Goal: Information Seeking & Learning: Learn about a topic

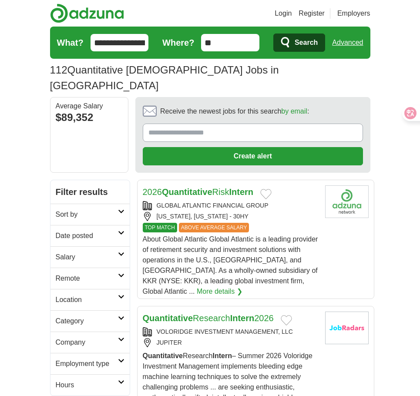
click at [277, 235] on span "About Global Atlantic Global Atlantic is a leading provider of retirement secur…" at bounding box center [230, 265] width 175 height 60
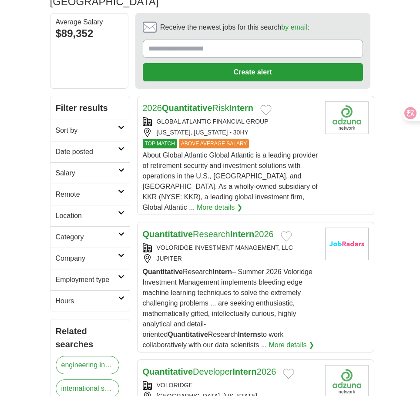
scroll to position [87, 0]
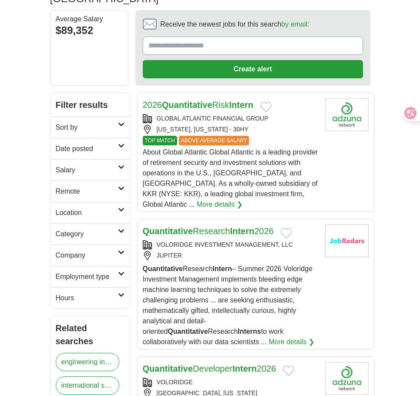
click at [268, 278] on div "Quantitative Research Intern – Summer 2026 Voloridge Investment Management impl…" at bounding box center [230, 306] width 175 height 84
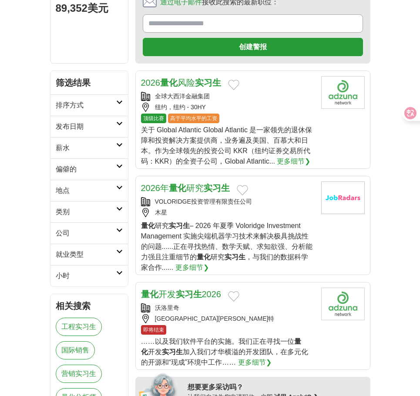
scroll to position [251, 0]
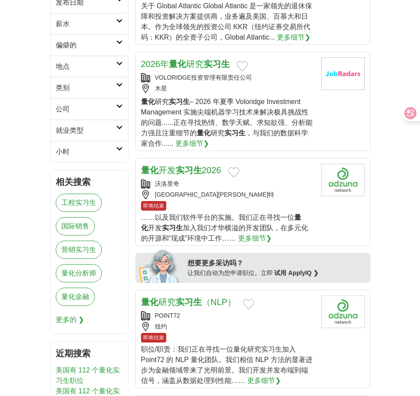
click at [253, 201] on div "即将结束" at bounding box center [227, 206] width 173 height 10
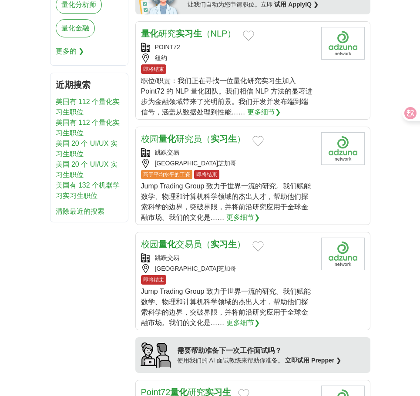
scroll to position [599, 0]
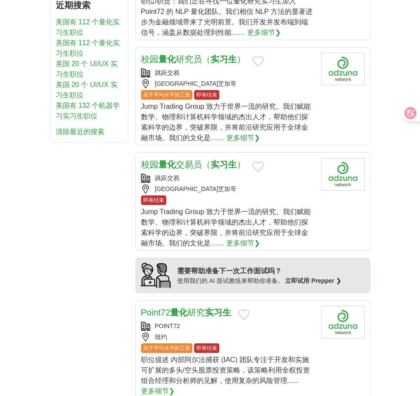
click at [267, 133] on div "Jump Trading Group 致力于世界一流的研究。我们赋能数学、物理和计算机科学领域的杰出人才，帮助他们探索科学的边界，突破界限，并将前沿研究应用于…" at bounding box center [227, 122] width 173 height 42
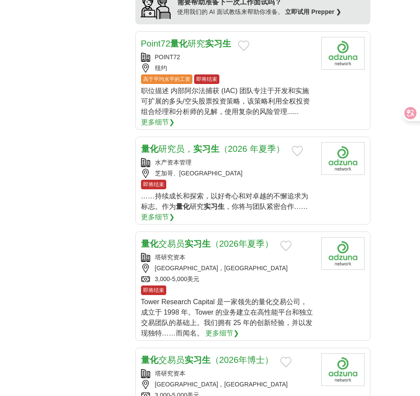
scroll to position [904, 0]
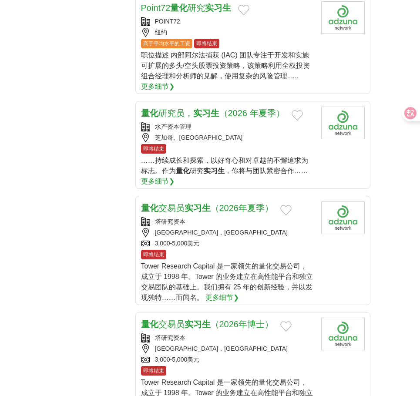
click at [234, 161] on font "……持续成长和探索，以好奇心和对卓越的不懈追求为标志。作为" at bounding box center [224, 166] width 167 height 18
click at [274, 247] on div "3,000-5,000美元 CLOSING SOON" at bounding box center [227, 243] width 173 height 9
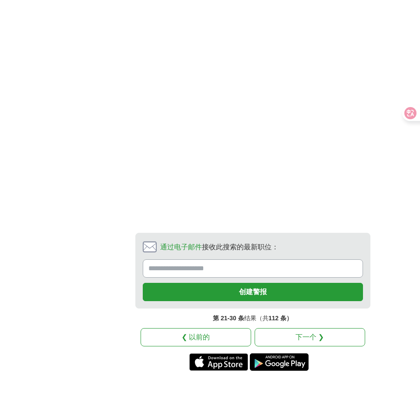
scroll to position [1755, 0]
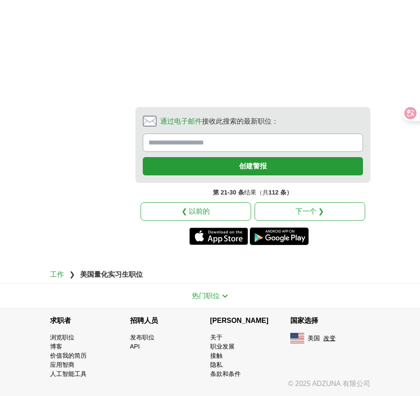
click at [317, 208] on font "下一个 ❯" at bounding box center [309, 210] width 28 height 7
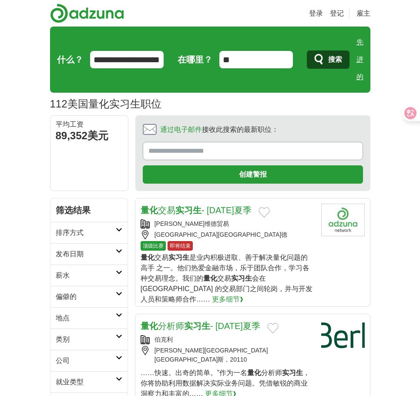
click at [256, 248] on div "顶级比赛 即将结束" at bounding box center [227, 246] width 174 height 10
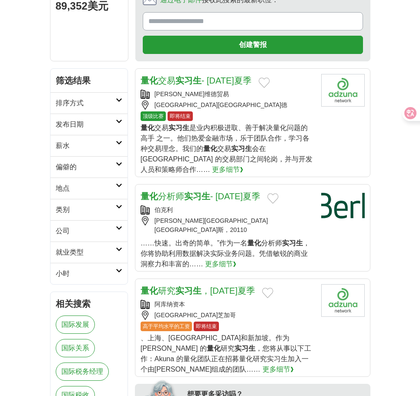
scroll to position [130, 0]
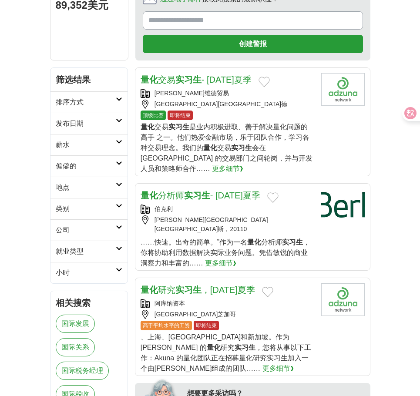
click at [242, 240] on font "，你将协助利用数据解决实际业务问题。凭借敏锐的商业洞察力和丰富的……" at bounding box center [224, 252] width 169 height 28
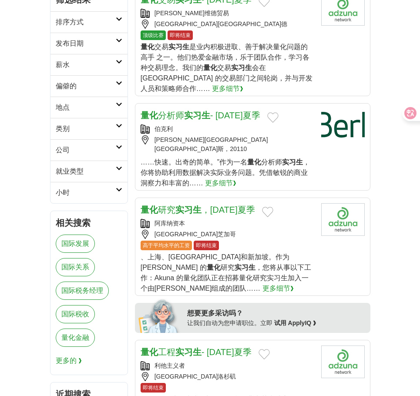
scroll to position [217, 0]
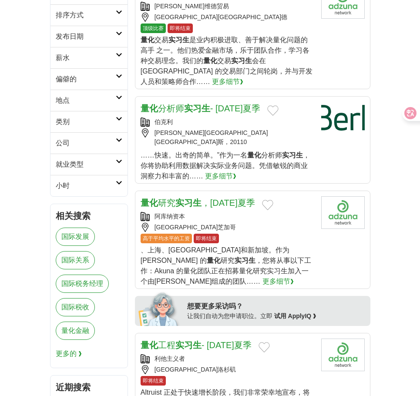
click at [275, 234] on div "高于平均水平的工资 即将结束" at bounding box center [227, 239] width 174 height 10
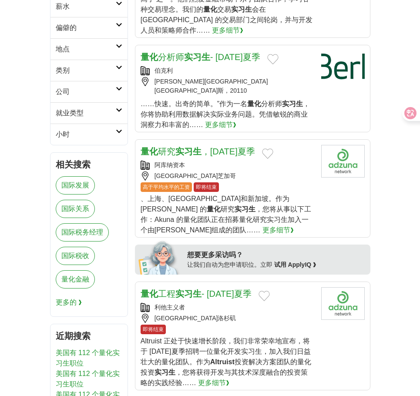
scroll to position [391, 0]
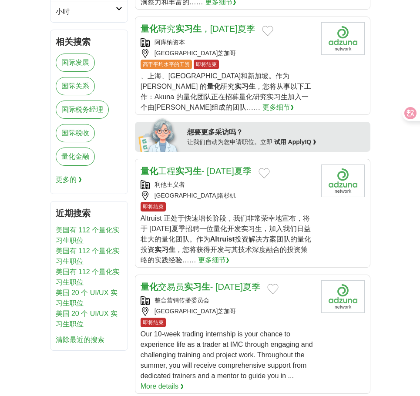
click at [275, 214] on font "Altruist 正处于快速增长阶段，我们非常荣幸地宣布，将于 2026 年夏季招聘一位量化开发实习生，加入我们日益壮大的量化团队。作为" at bounding box center [225, 228] width 170 height 28
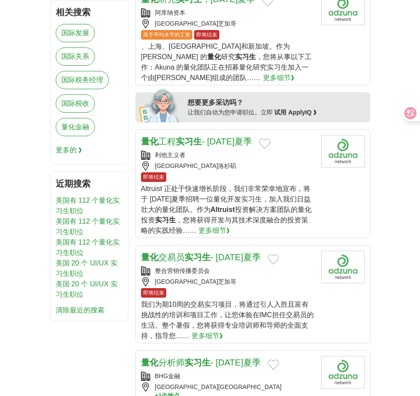
scroll to position [522, 0]
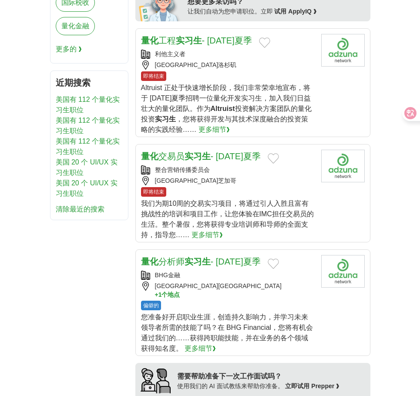
click at [254, 187] on div "即将结束" at bounding box center [227, 192] width 173 height 10
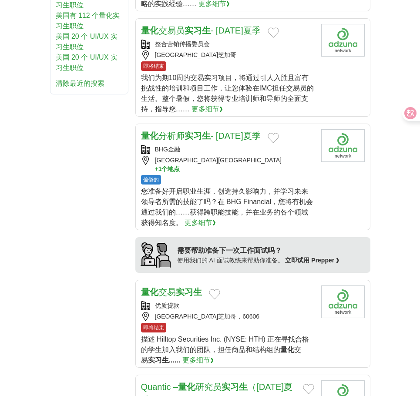
scroll to position [652, 0]
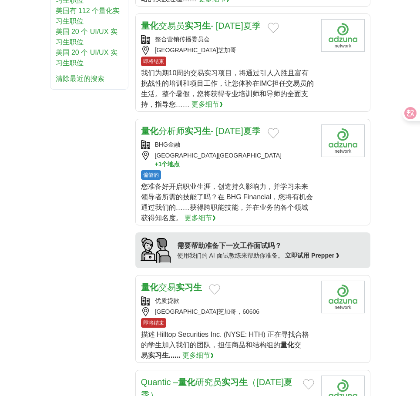
click at [229, 170] on div "偏僻的" at bounding box center [227, 175] width 173 height 10
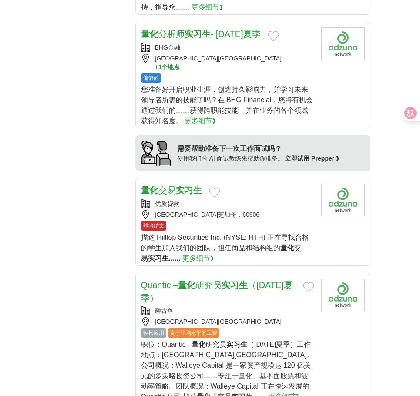
scroll to position [783, 0]
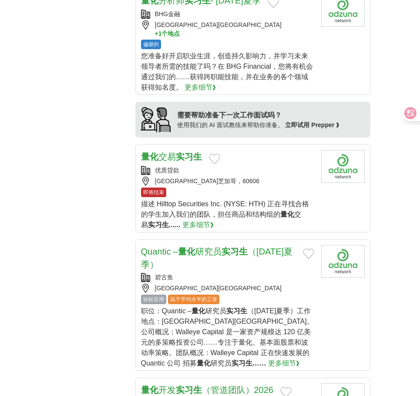
click at [257, 200] on font "描述 Hilltop Securities Inc. (NYSE: HTH) 正在寻找合格的学生加入我们的团队，" at bounding box center [225, 209] width 168 height 18
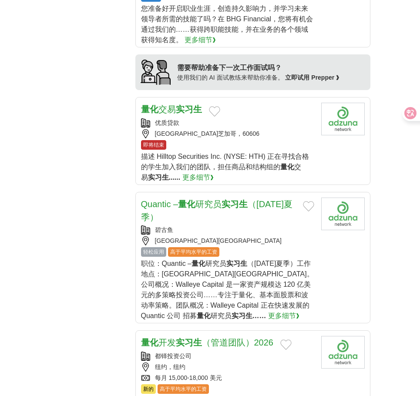
scroll to position [913, 0]
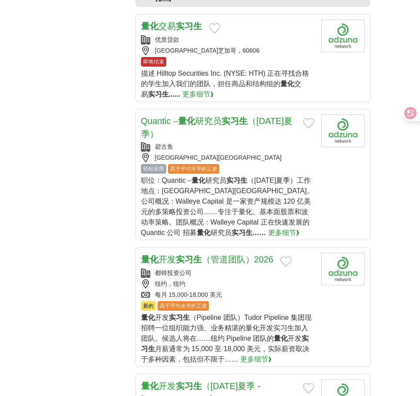
click at [262, 177] on div "职位：Quantic – 量化 研究员 实习生 （2026 年夏季）工作地点：马萨诸塞州波士顿。公司概况：Walleye Capital 是一家资产规模达 1…" at bounding box center [227, 206] width 173 height 63
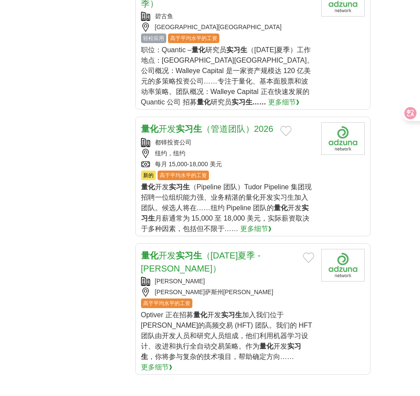
scroll to position [1087, 0]
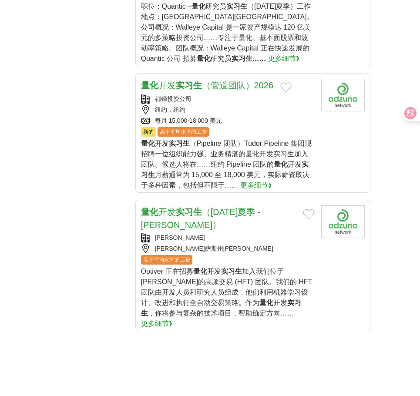
click at [263, 150] on div "量化 开发 实习生 （Pipeline 团队）Tudor Pipeline 集团现招聘一位组织能力强、业务精湛的量化开发实习生加入团队。候选人将在……纽约 P…" at bounding box center [227, 164] width 173 height 52
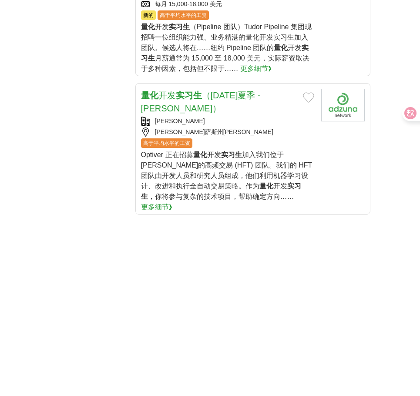
scroll to position [1218, 0]
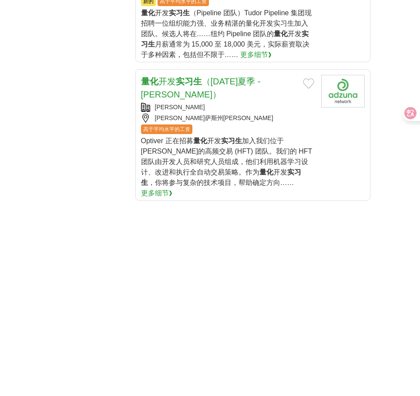
click at [257, 124] on div "高于平均水平的工资" at bounding box center [227, 129] width 173 height 10
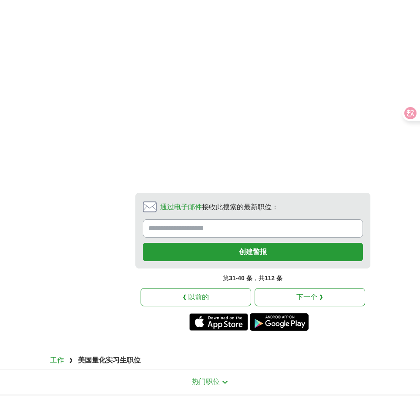
scroll to position [1479, 0]
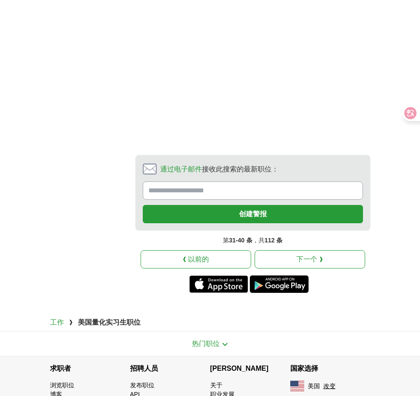
click at [304, 255] on font "下一个 ❯" at bounding box center [309, 258] width 26 height 7
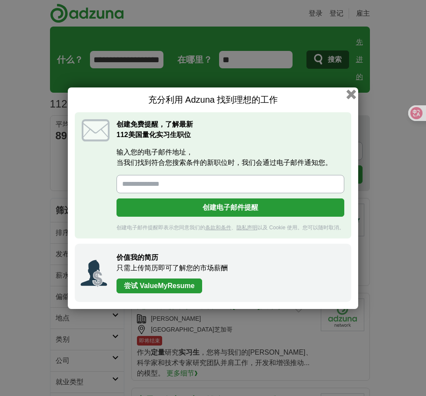
click at [349, 96] on button "button" at bounding box center [352, 94] width 10 height 10
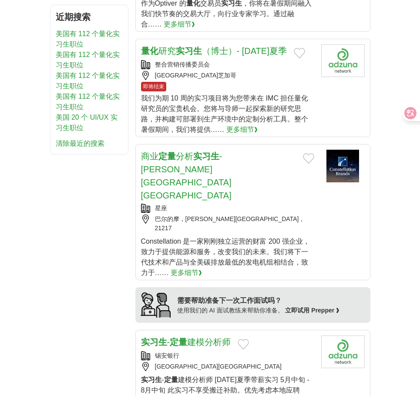
scroll to position [609, 0]
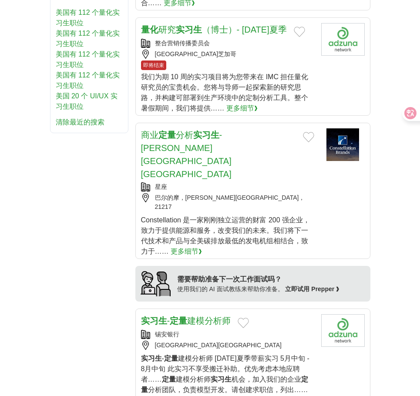
click at [284, 216] on font "Constellation 是一家刚刚独立运营的财富 200 强企业，致力于提供能源和服务，改变我们的未来。我们将下一代技术和产品与全美碳排放最低的发电机组相…" at bounding box center [225, 235] width 169 height 39
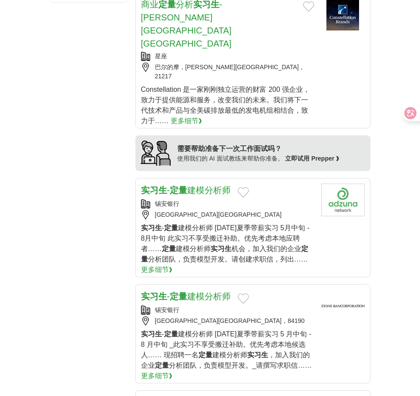
click at [260, 245] on font "机会，加入我们的企业" at bounding box center [266, 248] width 70 height 7
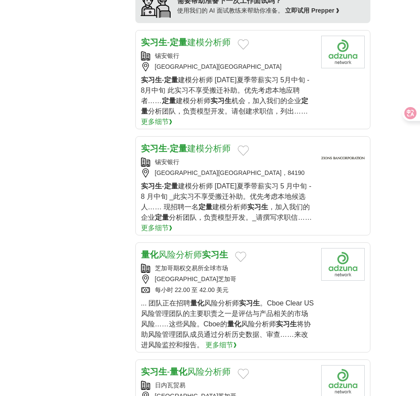
scroll to position [913, 0]
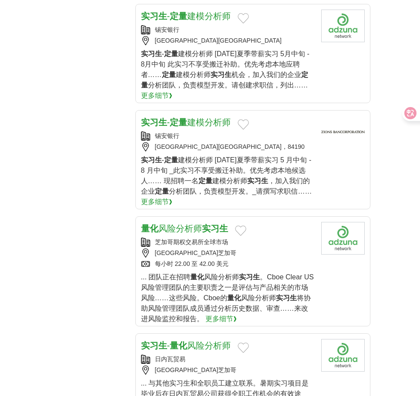
click at [269, 259] on div "每小时 22.00 至 42.00 美元" at bounding box center [227, 263] width 173 height 9
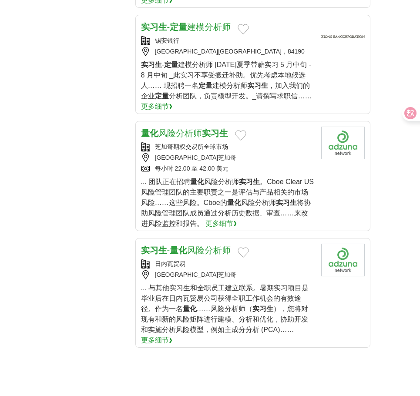
scroll to position [1044, 0]
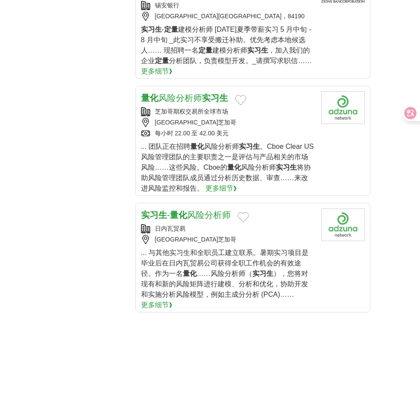
click at [293, 270] on font "），您将对现有和新的风险矩阵进行建模、分析和优化，协助开发和实施分析风险模型，例如主成分分析 (PCA)……" at bounding box center [224, 284] width 167 height 28
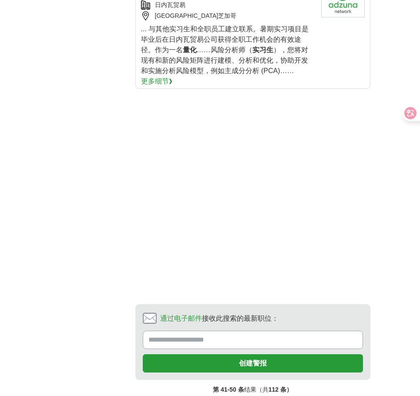
scroll to position [1348, 0]
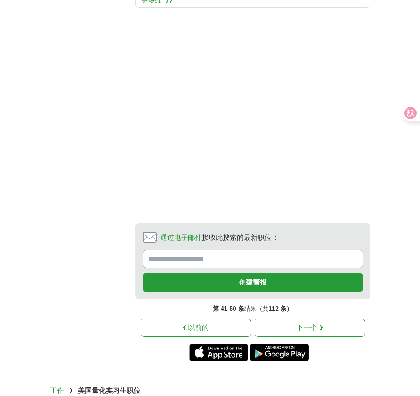
click at [286, 318] on link "下一个 ❯" at bounding box center [309, 327] width 110 height 18
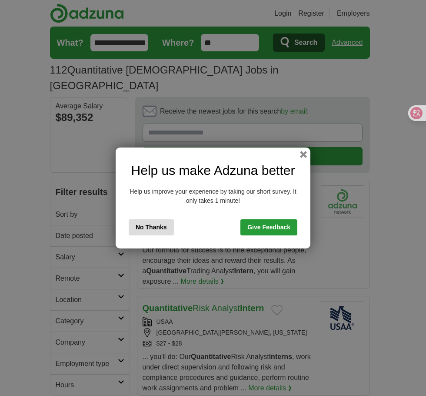
click at [302, 157] on button "button" at bounding box center [303, 154] width 7 height 7
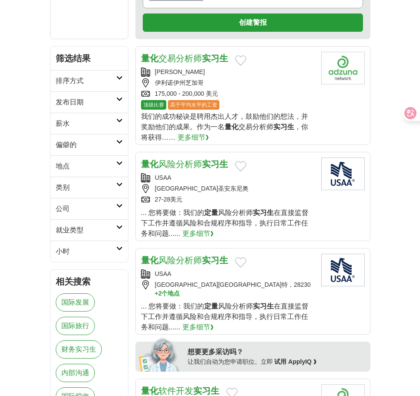
scroll to position [174, 0]
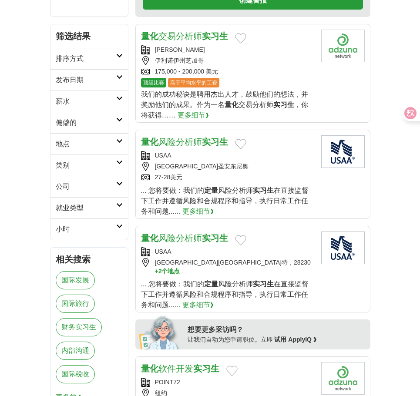
click at [259, 183] on div "量化 风险分析师 实习生 [GEOGRAPHIC_DATA] [GEOGRAPHIC_DATA]圣安东尼奥 27-28美元 ... 您将要做：我们的 定量 风…" at bounding box center [227, 175] width 173 height 81
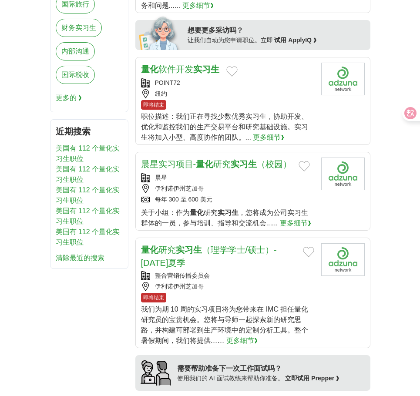
scroll to position [478, 0]
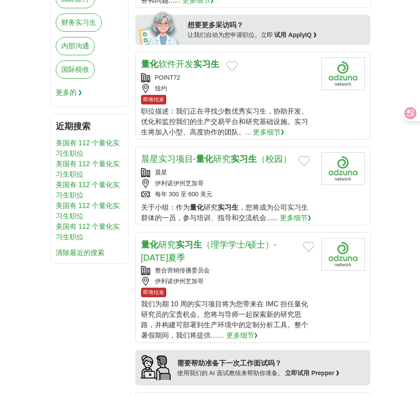
click at [278, 195] on div "每年 300 至 600 美元" at bounding box center [227, 194] width 173 height 9
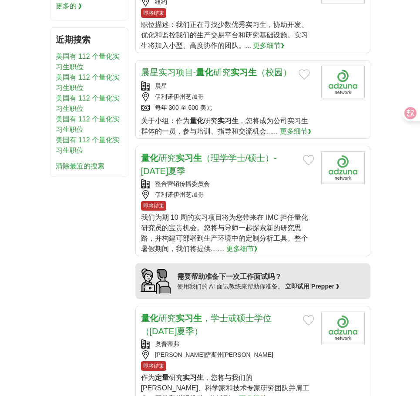
scroll to position [565, 0]
click at [270, 192] on div "伊利诺伊州芝加哥" at bounding box center [227, 194] width 173 height 9
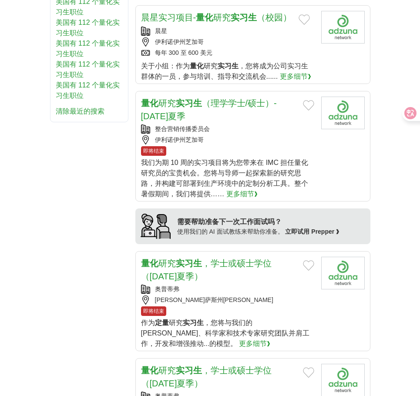
scroll to position [696, 0]
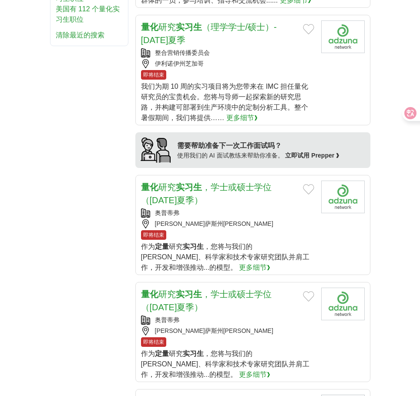
click at [263, 229] on div "量化 研究 实习生 ，学士或硕士学位（[DATE]夏季） 奥普蒂弗 [PERSON_NAME][GEOGRAPHIC_DATA][PERSON_NAME] 即…" at bounding box center [227, 226] width 173 height 92
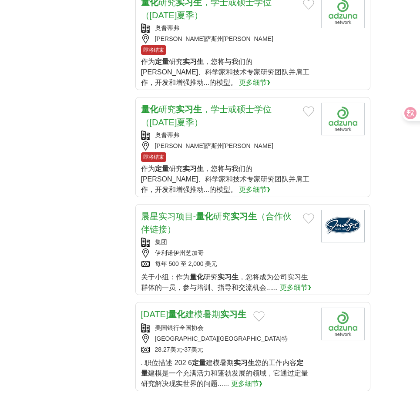
scroll to position [957, 0]
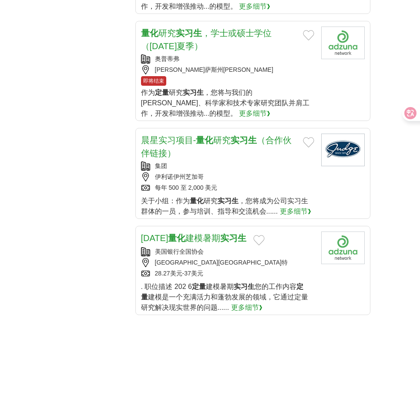
click at [287, 264] on div "[GEOGRAPHIC_DATA][GEOGRAPHIC_DATA]特" at bounding box center [227, 262] width 173 height 9
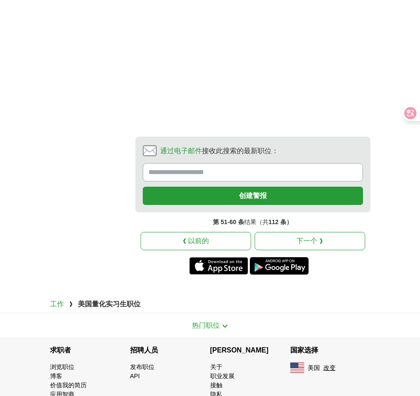
scroll to position [1737, 0]
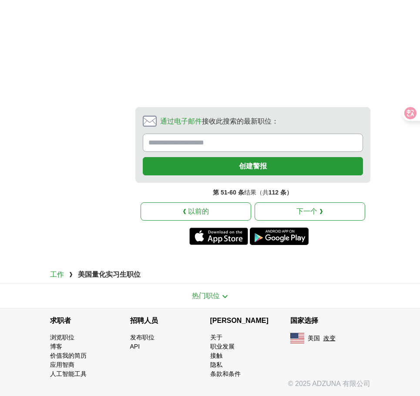
click at [261, 210] on link "下一个 ❯" at bounding box center [309, 211] width 110 height 18
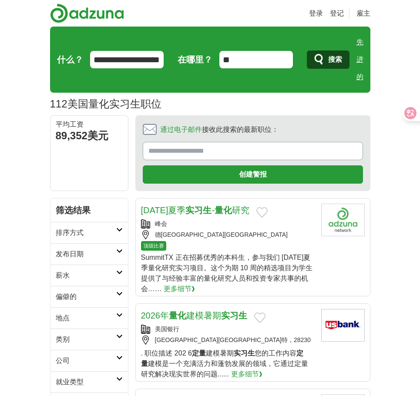
click at [265, 251] on div "2026年夏季 实习生 - 量化 研究 峰会 德克萨斯州沃斯堡 顶级比赛 SummitTX 正在招募优秀的本科生，参与我们 2026 年夏季量化研究实习项目。…" at bounding box center [227, 249] width 173 height 90
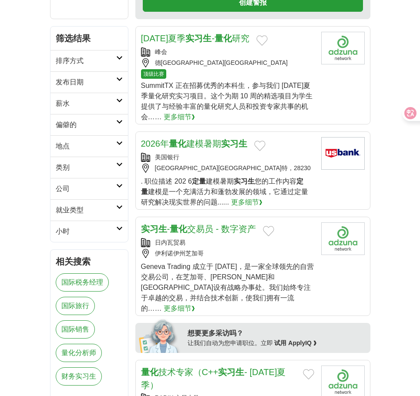
scroll to position [217, 0]
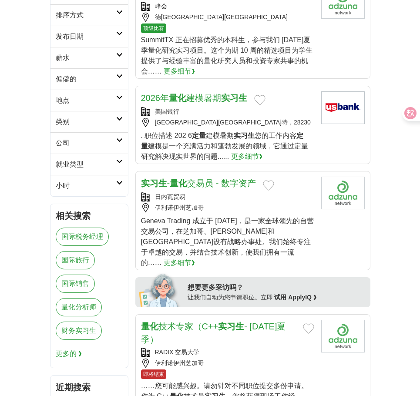
click at [251, 224] on div "Geneva Trading 成立于 1999 年，是一家全球领先的自营交易公司，在芝加哥、都柏林和伦敦设有战略办事处。我们始终专注于卓越的交易，并结合技术创…" at bounding box center [227, 242] width 173 height 52
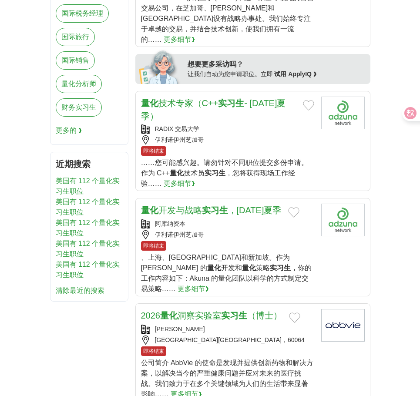
scroll to position [478, 0]
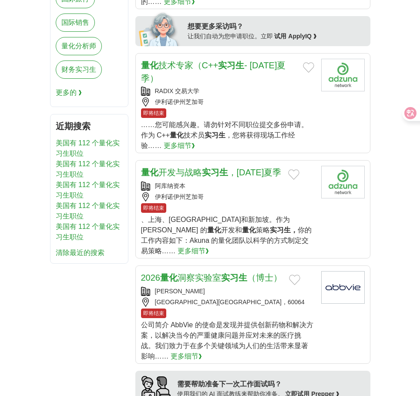
click at [247, 191] on div "量化 开发与战略 实习生 ，2026 年夏季 阿库纳资本 伊利诺伊州芝加哥 即将结束 、上海、伦敦和新加坡。作为Akuna 的 量化 开发和 量化 策略 实习…" at bounding box center [227, 211] width 173 height 90
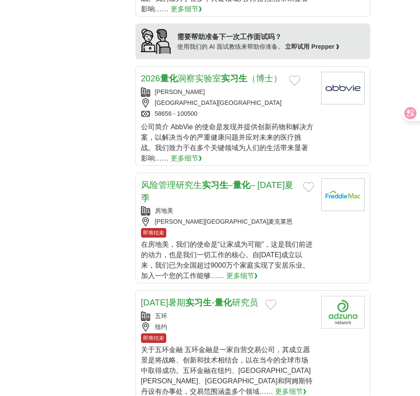
scroll to position [826, 0]
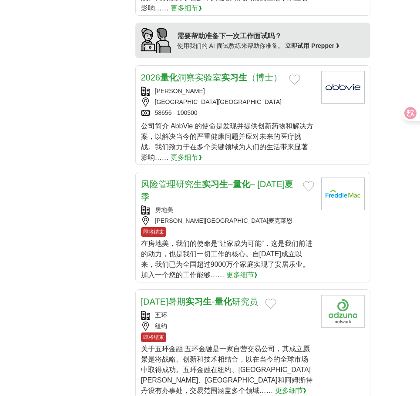
click at [284, 206] on div "风险管理研究生 实习生 – 量化 – 2026 年夏季 房地美 弗吉尼亚州麦克莱恩 即将结束 在房地美，我们的使命是“让家成为可能”，这是我们前进的动力，也是…" at bounding box center [227, 228] width 173 height 103
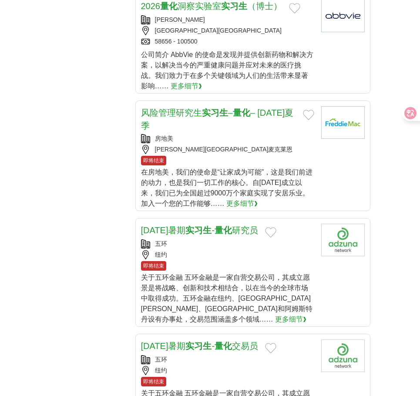
scroll to position [913, 0]
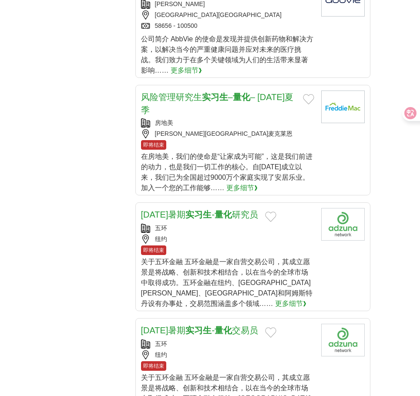
click at [244, 245] on div "即将结束" at bounding box center [227, 250] width 173 height 10
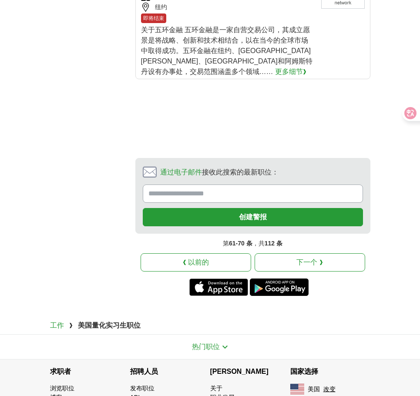
scroll to position [1261, 0]
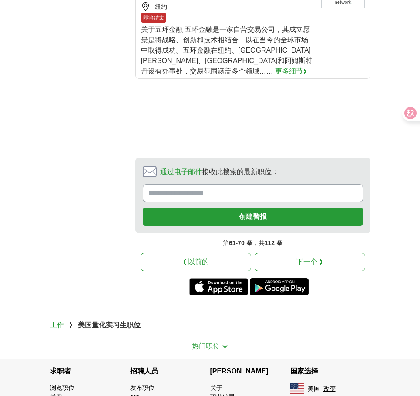
click at [294, 253] on link "下一个 ❯" at bounding box center [309, 262] width 110 height 18
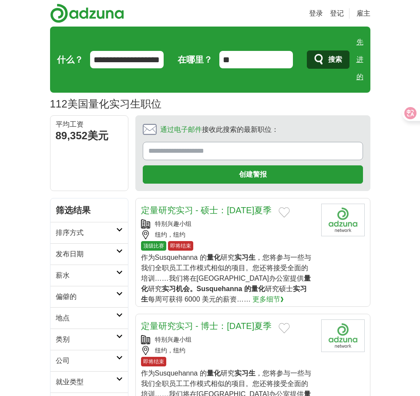
click at [261, 234] on div "纽约，纽约" at bounding box center [227, 234] width 173 height 9
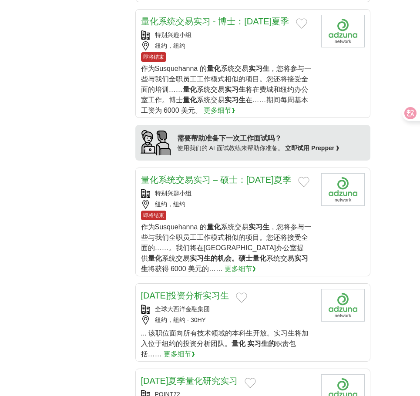
scroll to position [826, 0]
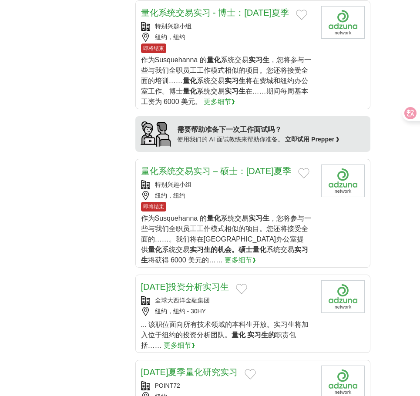
click at [260, 214] on font "实习生" at bounding box center [258, 217] width 21 height 7
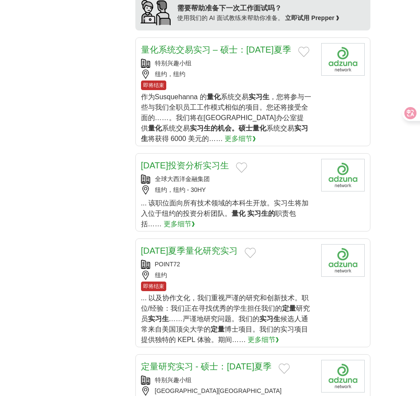
scroll to position [957, 0]
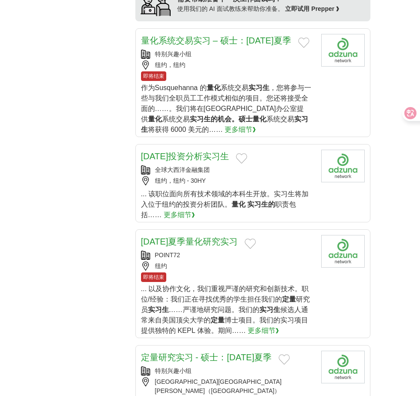
click at [271, 200] on font "实习生的" at bounding box center [261, 203] width 28 height 7
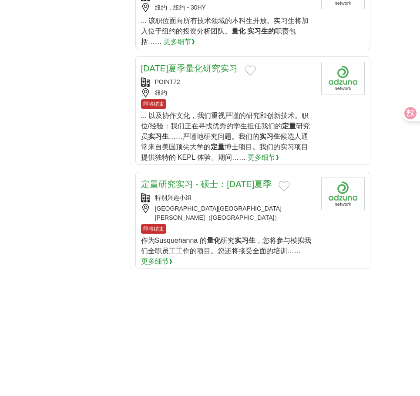
scroll to position [1131, 0]
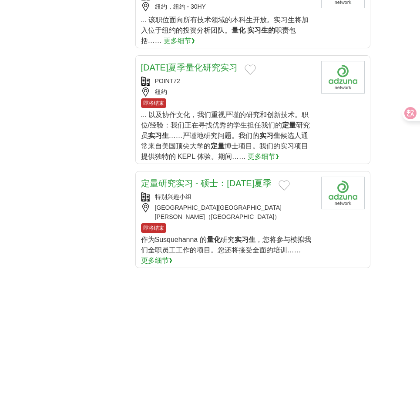
click at [282, 214] on div "定量研究实习 - 硕士：2026 年夏季 特别兴趣小组 宾夕法尼亚州巴拉辛维德（费城地区） 即将结束 作为Susquehanna 的 量化 研究 实习生 ，您…" at bounding box center [227, 221] width 173 height 89
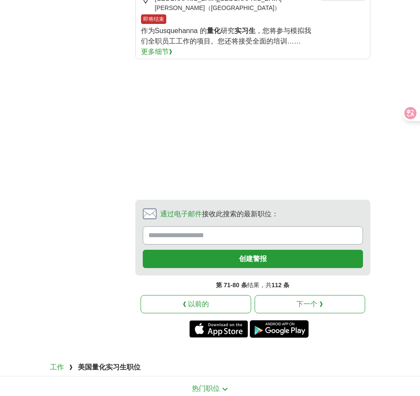
scroll to position [1348, 0]
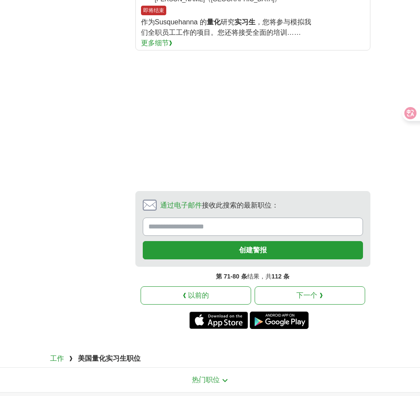
click at [312, 291] on font "下一个 ❯" at bounding box center [309, 294] width 26 height 7
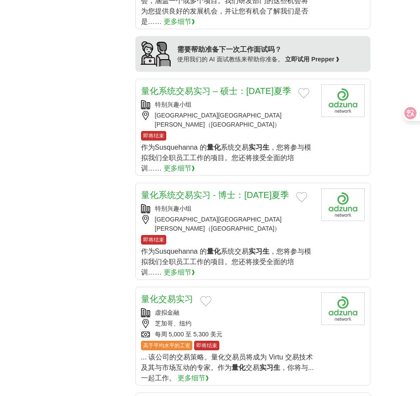
scroll to position [870, 0]
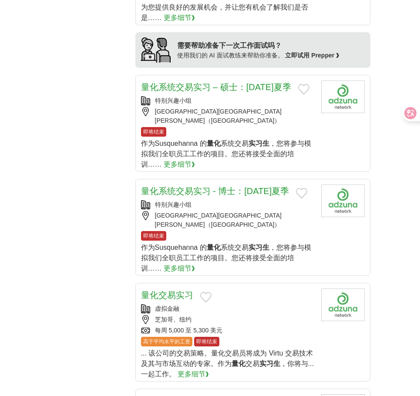
click at [284, 244] on font "，您将参与模拟我们全职员工工作的项目。您还将接受全面的培训……" at bounding box center [226, 258] width 170 height 28
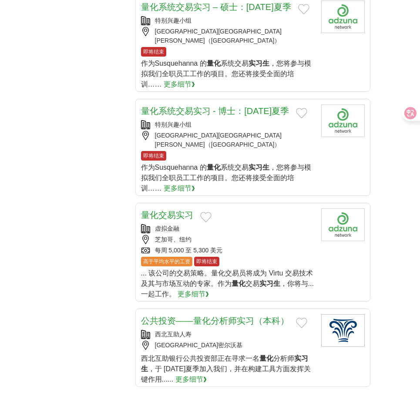
scroll to position [957, 0]
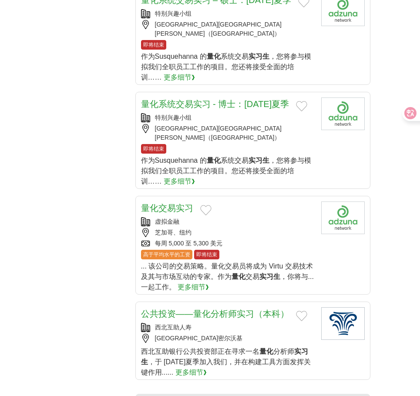
click at [271, 262] on font "... 该公司的交易策略。量化交易员将成为 Virtu 交易技术及其与市场互动的专家。作为" at bounding box center [227, 271] width 172 height 18
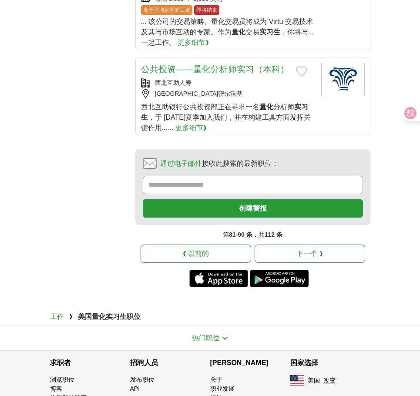
scroll to position [1207, 0]
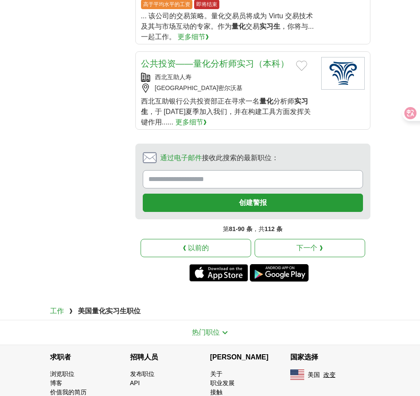
click at [292, 239] on link "下一个 ❯" at bounding box center [309, 248] width 110 height 18
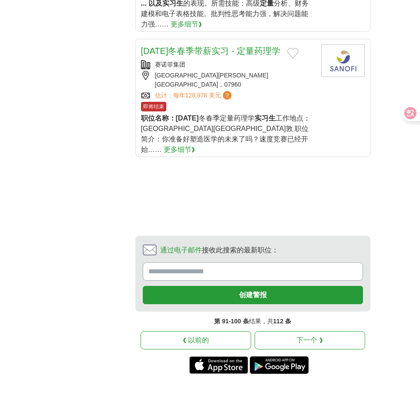
scroll to position [1174, 0]
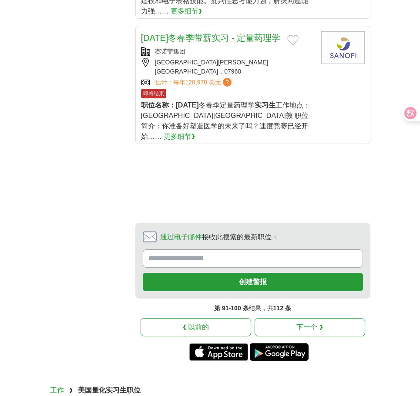
click at [268, 318] on link "下一个 ❯" at bounding box center [309, 327] width 110 height 18
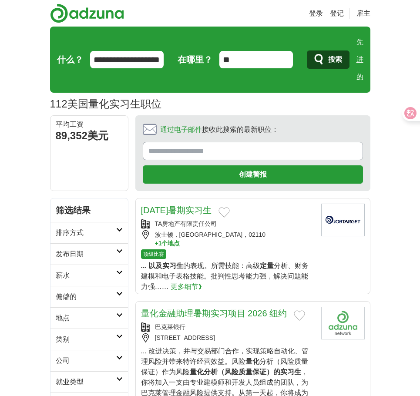
click at [118, 54] on input "**********" at bounding box center [126, 59] width 73 height 17
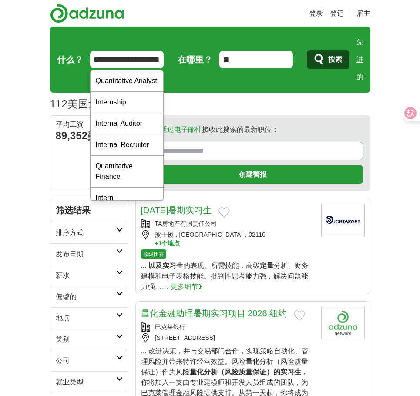
drag, startPoint x: 139, startPoint y: 58, endPoint x: 86, endPoint y: 61, distance: 53.6
click at [86, 61] on form "**********" at bounding box center [210, 60] width 320 height 66
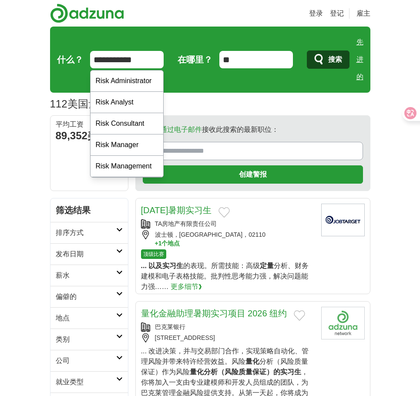
type input "**********"
click at [307, 50] on button "搜索" at bounding box center [328, 59] width 43 height 18
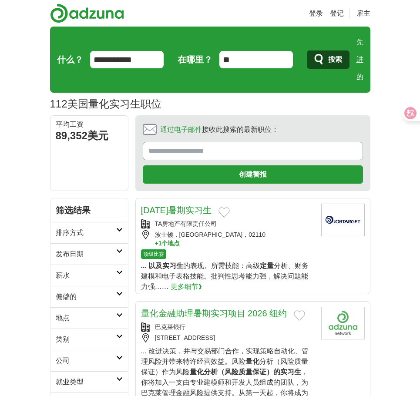
click at [307, 50] on button "搜索" at bounding box center [328, 59] width 43 height 18
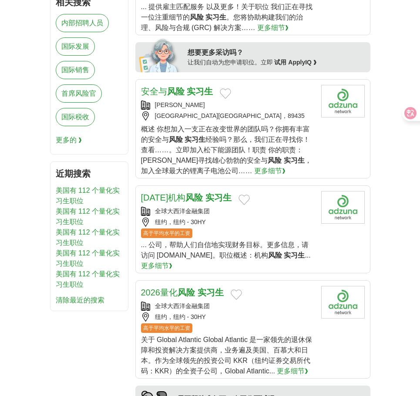
scroll to position [435, 0]
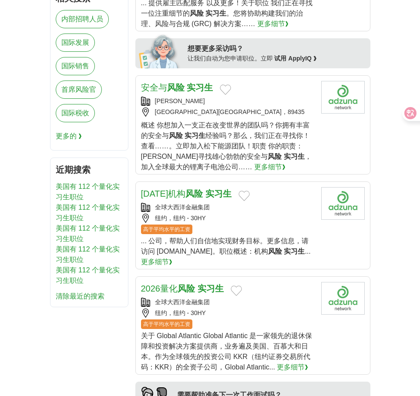
click at [221, 235] on div "2026年机构 风险 实习生 全球大西洋金融集团 纽约，纽约 - 30HY 高于平均水平的工资 ... 公司，帮助人们自信地实现财务目标。更多信息，请访问 w…" at bounding box center [227, 227] width 173 height 80
click at [245, 312] on div "纽约，纽约 - 30HY" at bounding box center [227, 312] width 173 height 9
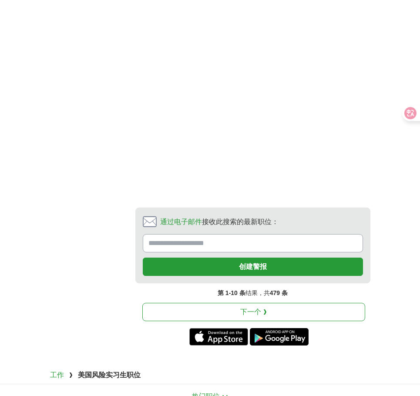
scroll to position [1522, 0]
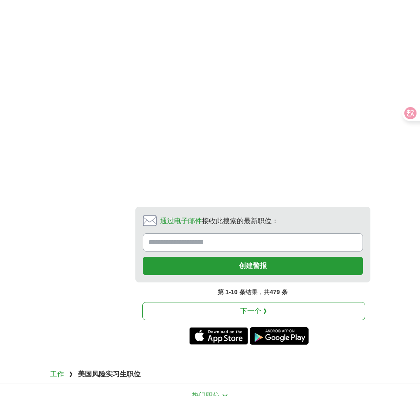
click at [274, 302] on link "下一个 ❯" at bounding box center [253, 311] width 223 height 18
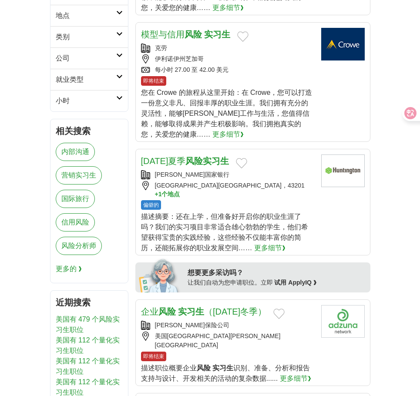
scroll to position [304, 0]
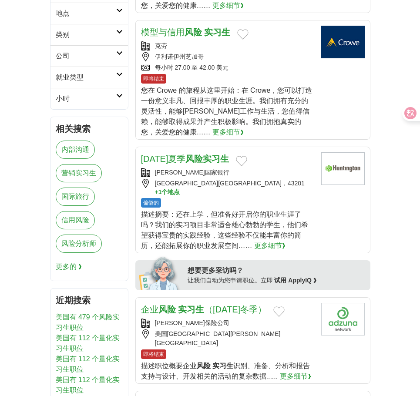
click at [246, 219] on div "描述摘要：还在上学，但准备好开启你的职业生涯了吗？我们的实习项目非常适合雄心勃勃的学生，他们希望获得宝贵的实践经验，这些经验不仅能丰富你的简历，还能拓展你的职…" at bounding box center [227, 230] width 173 height 42
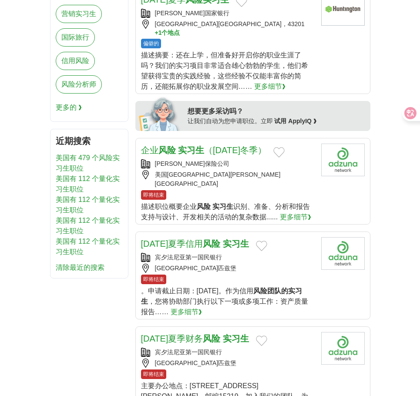
scroll to position [478, 0]
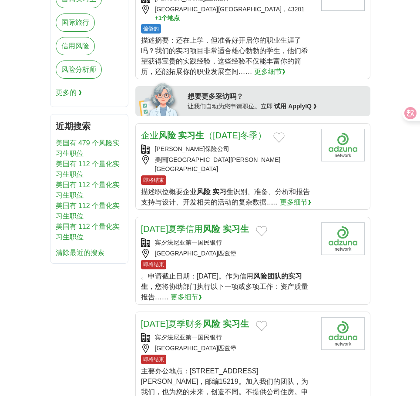
click at [246, 260] on div "即将结束" at bounding box center [227, 265] width 173 height 10
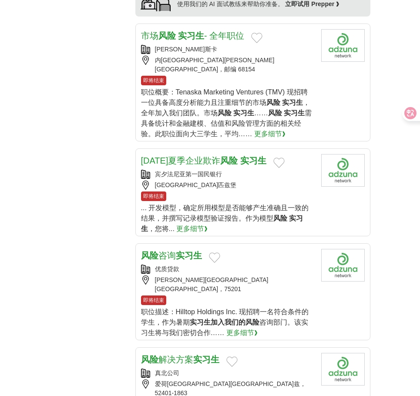
scroll to position [957, 0]
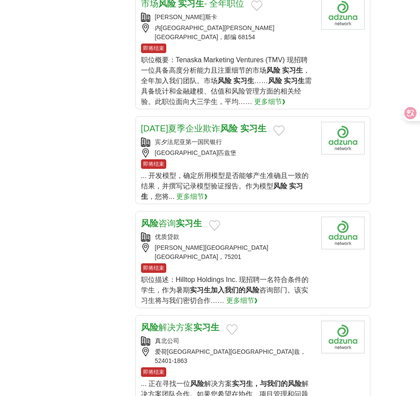
click at [259, 263] on div "即将结束" at bounding box center [227, 268] width 173 height 10
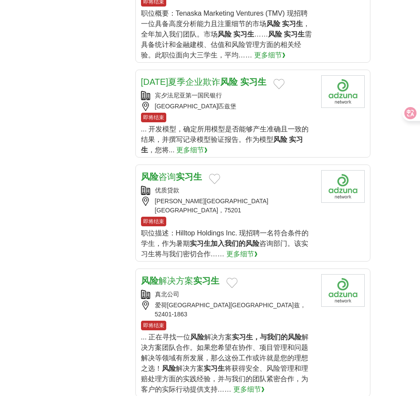
scroll to position [1087, 0]
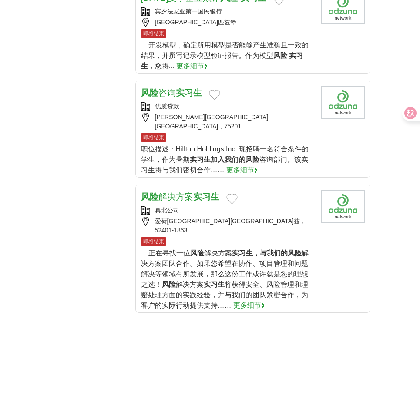
click at [286, 260] on font "。如果您希望在协作、项目管理和问题解决等领域有所发展，那么这份工作或许就是您的理想之选！" at bounding box center [224, 274] width 167 height 28
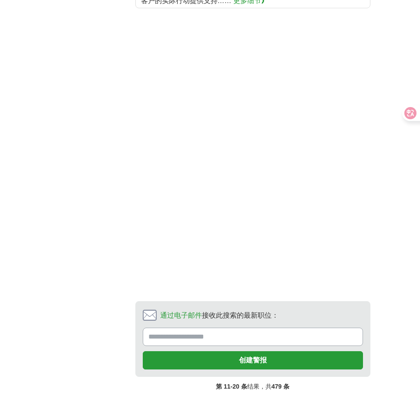
scroll to position [1539, 0]
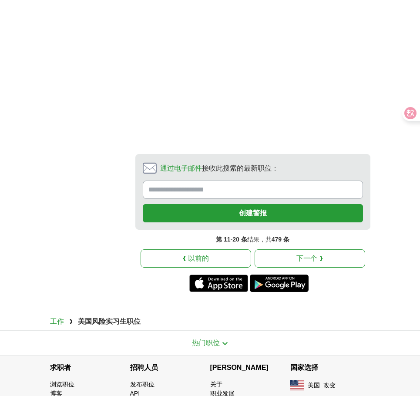
click at [295, 249] on link "下一个 ❯" at bounding box center [309, 258] width 110 height 18
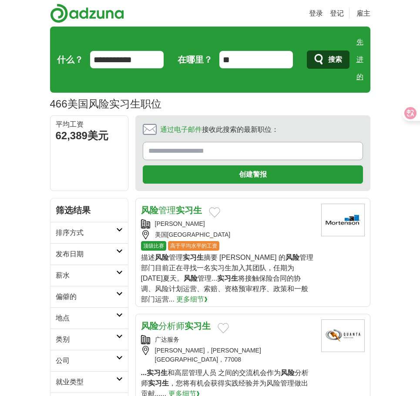
click at [264, 248] on div "顶级比赛 高于平均水平的工资" at bounding box center [227, 246] width 173 height 10
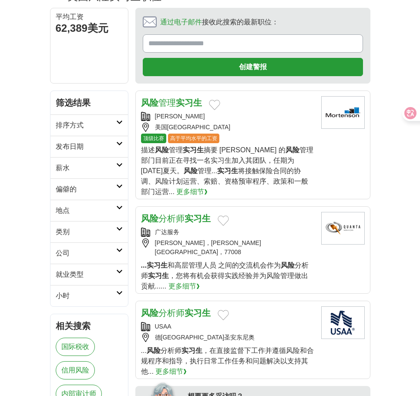
scroll to position [130, 0]
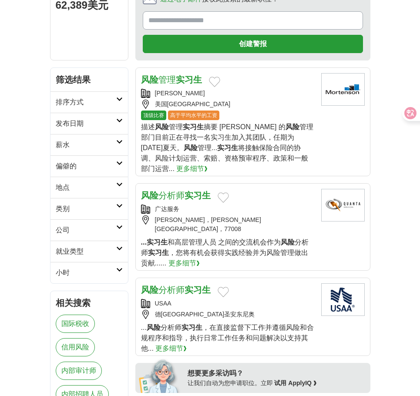
click at [266, 238] on font "和高层管理人员 之间的交流机会" at bounding box center [216, 241] width 99 height 7
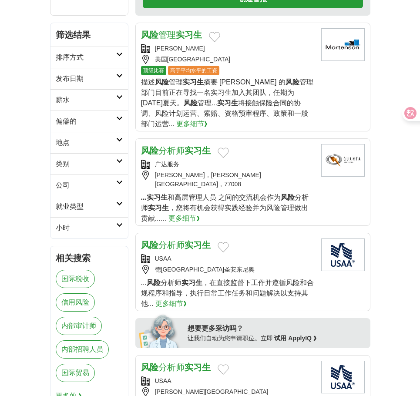
scroll to position [217, 0]
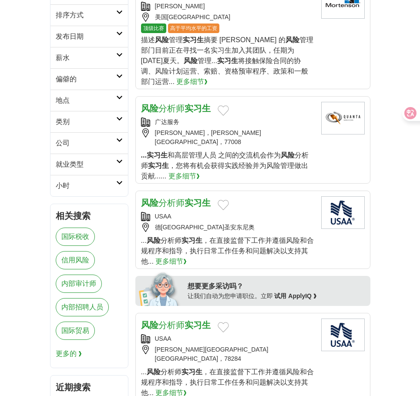
click at [267, 241] on font "，在直接监督下工作并遵循风险和合规程序和指导，执行日常工作任务和问题解决以支持其他..." at bounding box center [227, 251] width 173 height 28
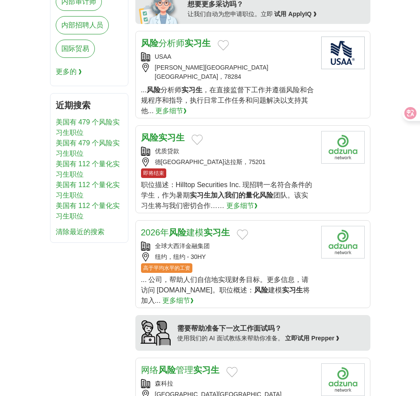
scroll to position [522, 0]
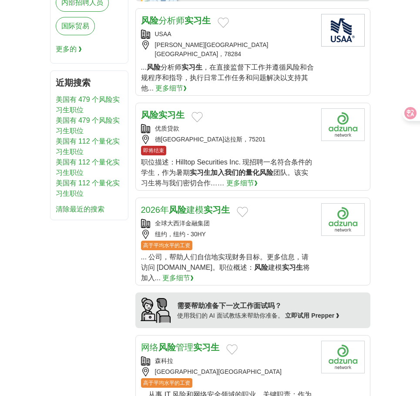
click at [253, 146] on div "即将结束" at bounding box center [227, 151] width 173 height 10
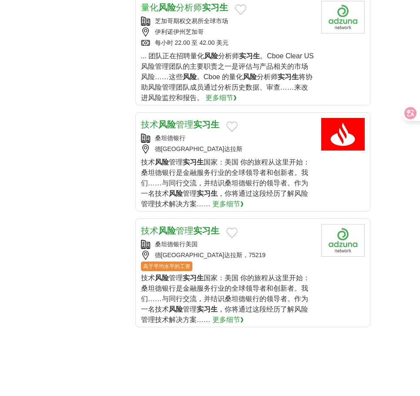
scroll to position [957, 0]
click at [284, 250] on div "德[GEOGRAPHIC_DATA]达拉斯，75219" at bounding box center [227, 254] width 173 height 9
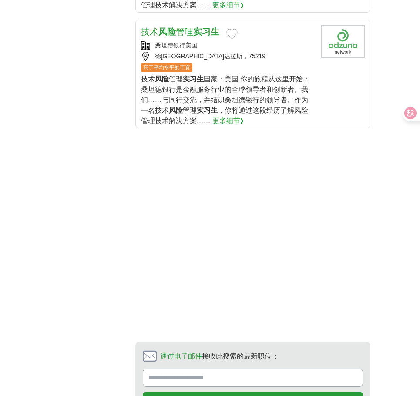
scroll to position [1305, 0]
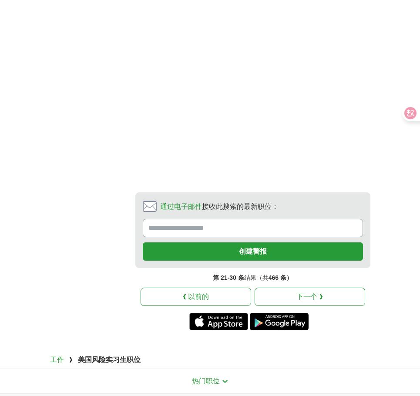
click at [294, 287] on link "下一个 ❯" at bounding box center [309, 296] width 110 height 18
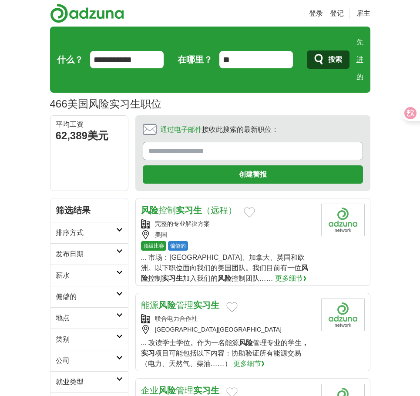
click at [285, 234] on div "美国" at bounding box center [227, 234] width 173 height 9
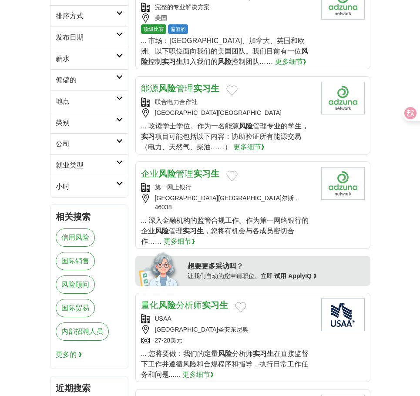
scroll to position [217, 0]
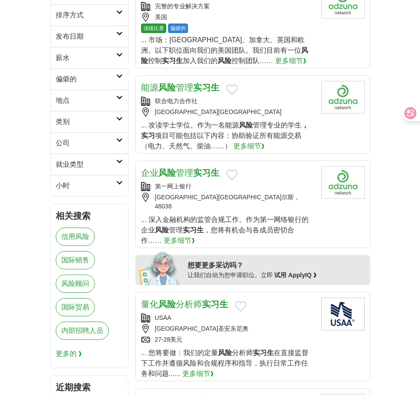
click at [293, 200] on div "[GEOGRAPHIC_DATA][GEOGRAPHIC_DATA]尔斯，46038" at bounding box center [227, 202] width 173 height 18
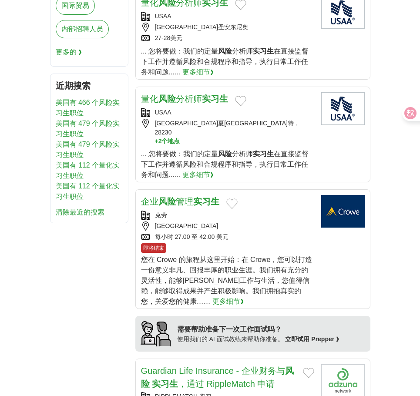
scroll to position [522, 0]
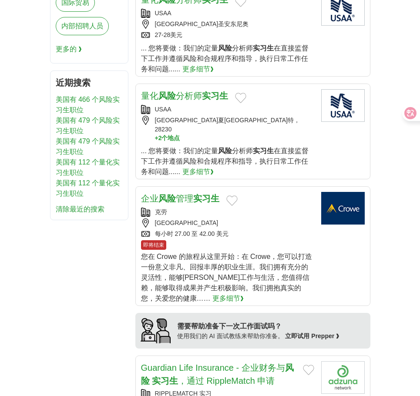
click at [262, 253] on font "您在 Crowe 的旅程从这里开始：在 Crowe，您可以打造一份意义非凡、回报丰厚的职业生涯。我们拥有充分的灵活性，能够[PERSON_NAME]工作与生活…" at bounding box center [226, 277] width 171 height 49
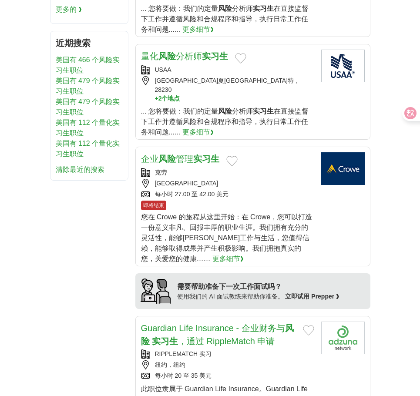
scroll to position [696, 0]
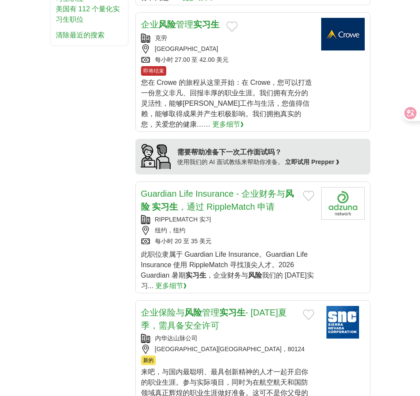
click at [277, 237] on div "每小时 20 至 35 美元" at bounding box center [227, 241] width 173 height 9
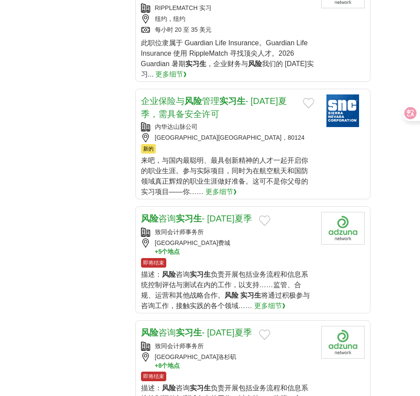
scroll to position [957, 0]
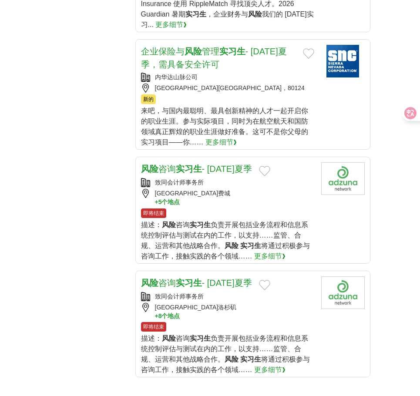
click at [267, 221] on font "负责开展包括业务流程和信息系统控制评估与测试在内的工作，以支持……监管、合规、运营和其他战略合作。" at bounding box center [224, 235] width 167 height 28
click at [254, 221] on font "负责开展包括业务流程和信息系统控制评估与测试在内的工作，以支持……监管、合规、运营和其他战略合作。" at bounding box center [224, 235] width 167 height 28
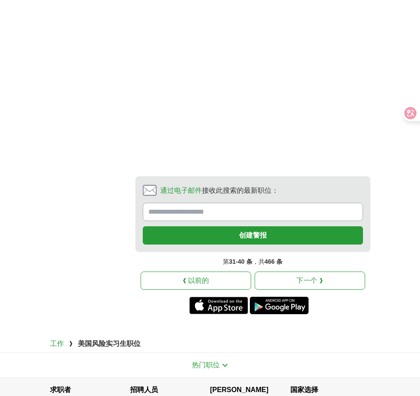
scroll to position [1392, 0]
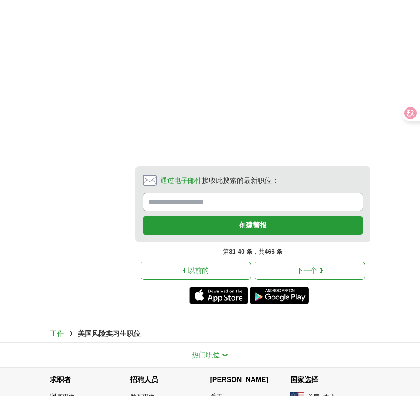
click at [295, 261] on link "下一个 ❯" at bounding box center [309, 270] width 110 height 18
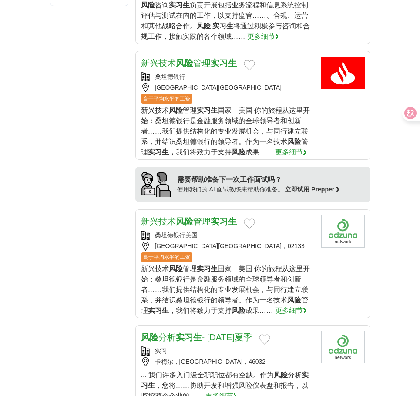
scroll to position [826, 0]
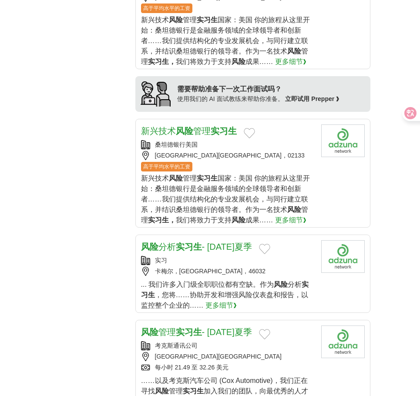
click at [282, 281] on font "风险" at bounding box center [281, 284] width 14 height 7
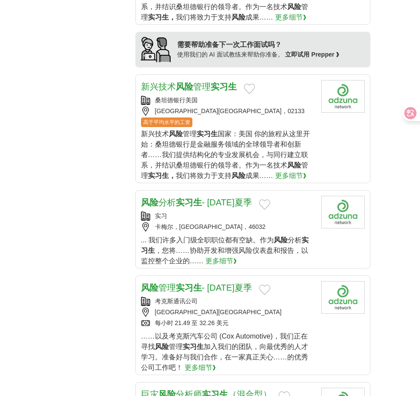
scroll to position [913, 0]
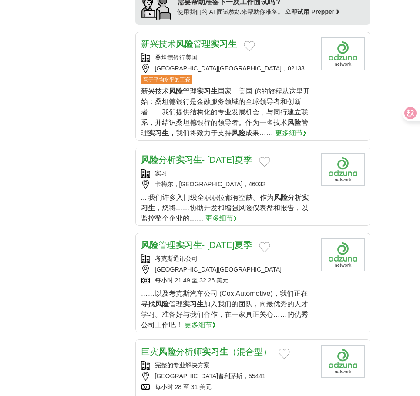
click at [269, 265] on div "佐治亚州亚特兰大" at bounding box center [227, 269] width 173 height 9
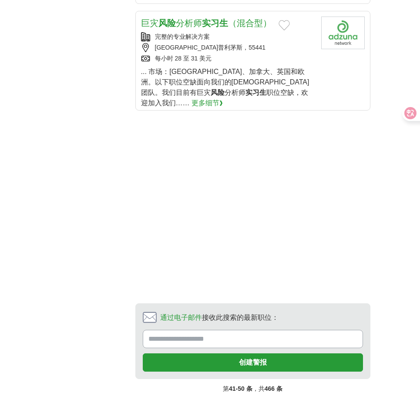
scroll to position [1305, 0]
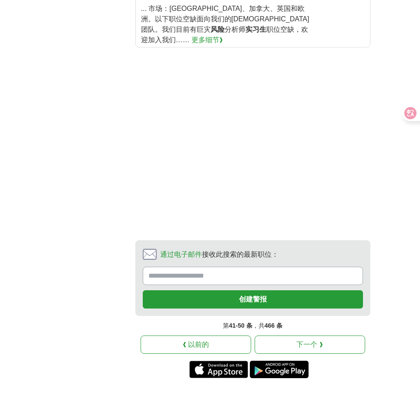
click at [312, 341] on font "下一个 ❯" at bounding box center [309, 344] width 26 height 7
click at [303, 341] on font "下一个 ❯" at bounding box center [309, 344] width 26 height 7
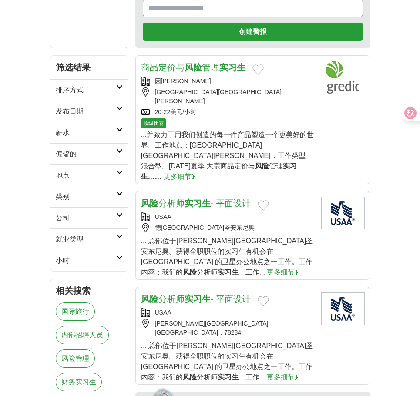
scroll to position [174, 0]
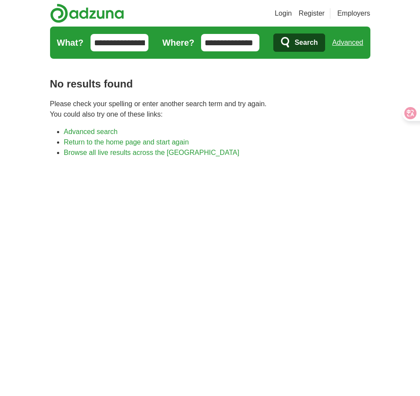
click at [102, 43] on input "**********" at bounding box center [119, 42] width 58 height 17
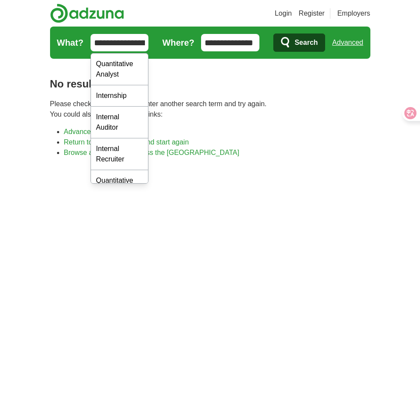
scroll to position [0, 19]
drag, startPoint x: 94, startPoint y: 45, endPoint x: 177, endPoint y: 37, distance: 83.9
click at [174, 41] on form "**********" at bounding box center [210, 43] width 320 height 32
